Goal: Information Seeking & Learning: Learn about a topic

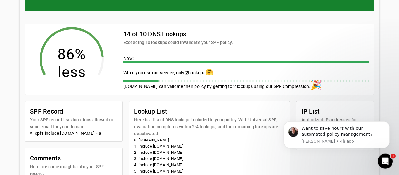
scroll to position [82, 0]
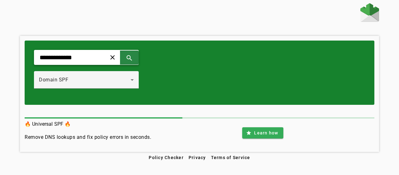
scroll to position [60, 0]
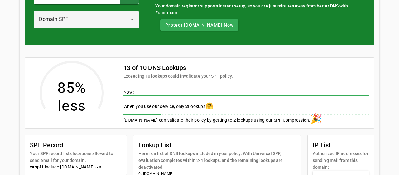
click at [138, 58] on mat-card-header "13 of 10 DNS Lookups Exceeding 10 lookups could invalidate your SPF policy." at bounding box center [246, 69] width 256 height 22
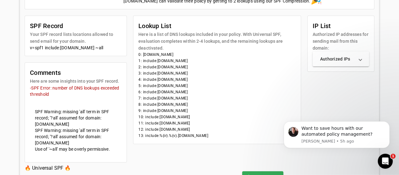
scroll to position [180, 0]
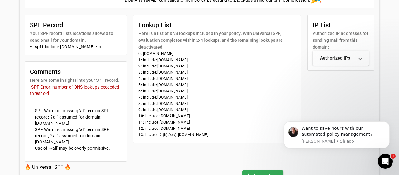
click at [329, 60] on mat-panel-title "Authorized IPs" at bounding box center [337, 58] width 34 height 6
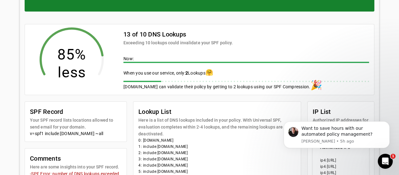
scroll to position [29, 0]
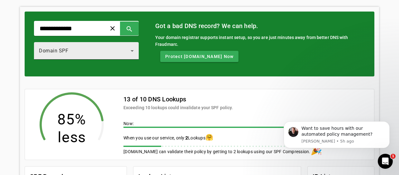
click at [136, 47] on icon at bounding box center [131, 50] width 7 height 7
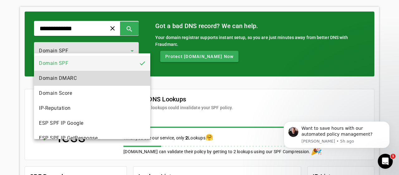
click at [103, 77] on mat-option "Domain DMARC" at bounding box center [92, 78] width 116 height 15
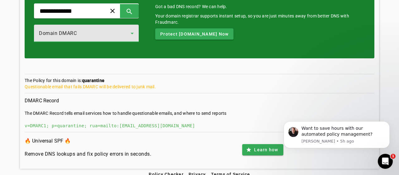
scroll to position [47, 0]
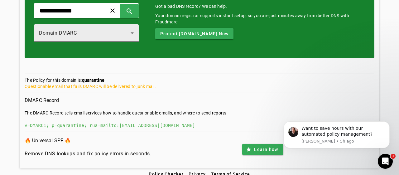
click at [139, 30] on div "Domain DMARC" at bounding box center [86, 32] width 105 height 17
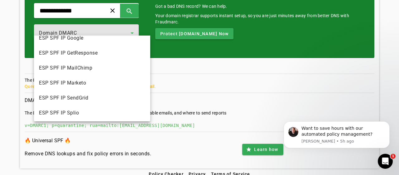
scroll to position [69, 0]
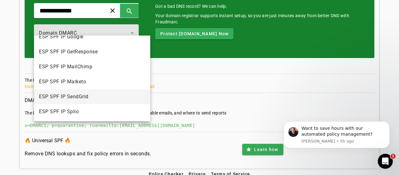
click at [111, 97] on mat-option "ESP SPF IP SendGrid" at bounding box center [92, 96] width 116 height 15
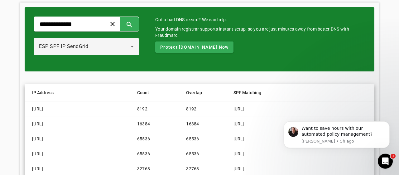
scroll to position [15, 0]
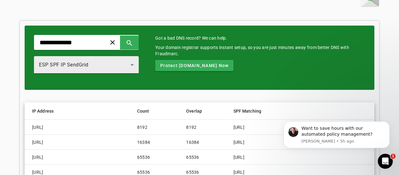
click at [136, 62] on icon at bounding box center [131, 64] width 7 height 7
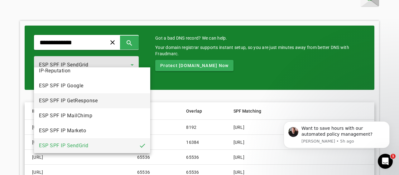
scroll to position [19, 0]
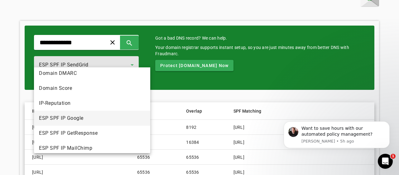
click at [110, 118] on mat-option "ESP SPF IP Google" at bounding box center [92, 118] width 116 height 15
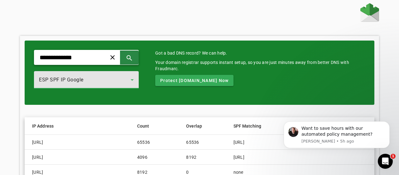
click at [137, 58] on span at bounding box center [129, 57] width 15 height 15
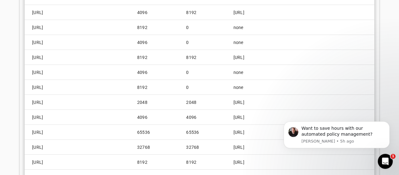
scroll to position [32, 0]
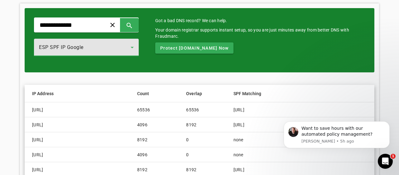
click at [136, 44] on icon at bounding box center [131, 47] width 7 height 7
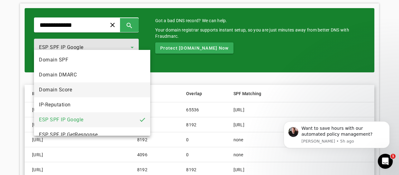
click at [113, 91] on mat-option "Domain Score" at bounding box center [92, 89] width 116 height 15
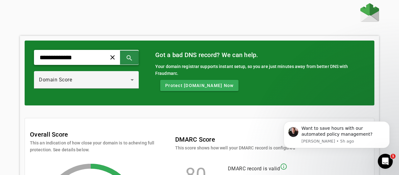
click at [137, 60] on span at bounding box center [129, 57] width 15 height 15
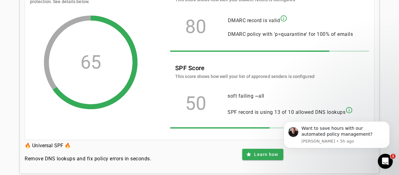
scroll to position [159, 0]
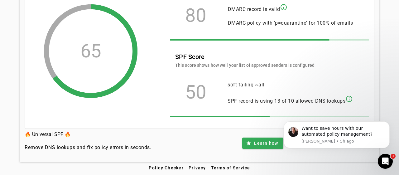
click at [349, 98] on mat-icon "info_outline" at bounding box center [348, 98] width 7 height 7
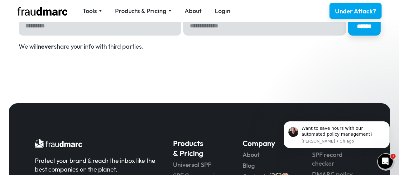
scroll to position [1232, 0]
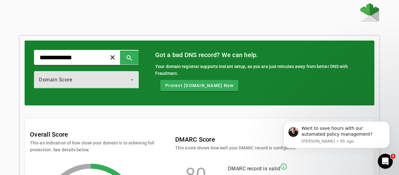
click at [136, 76] on icon at bounding box center [131, 79] width 7 height 7
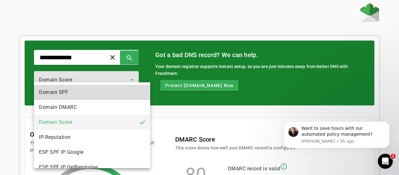
click at [109, 90] on mat-option "Domain SPF" at bounding box center [92, 92] width 116 height 15
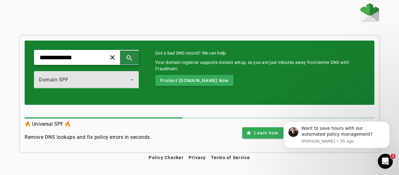
click at [137, 55] on span at bounding box center [129, 57] width 15 height 15
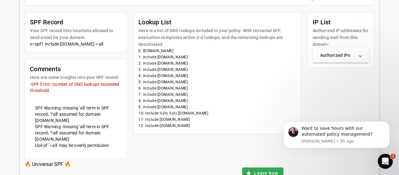
scroll to position [195, 0]
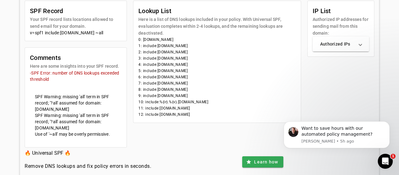
click at [340, 48] on mat-expansion-panel-header "Authorized IPs" at bounding box center [341, 43] width 56 height 15
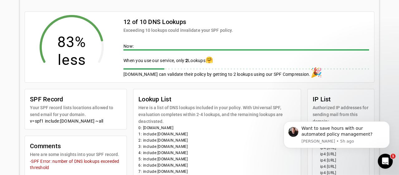
scroll to position [120, 0]
